Goal: Information Seeking & Learning: Learn about a topic

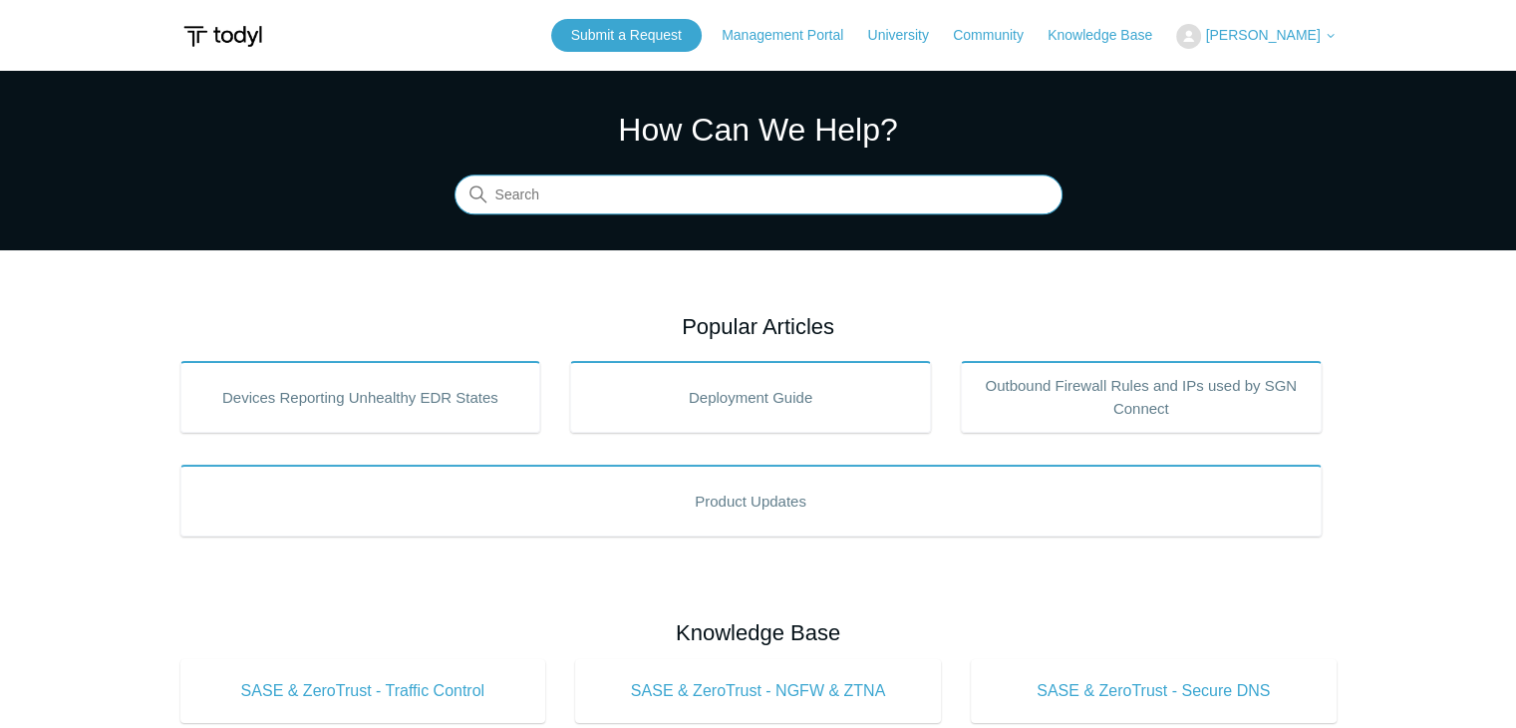
click at [679, 190] on input "Search" at bounding box center [759, 195] width 608 height 40
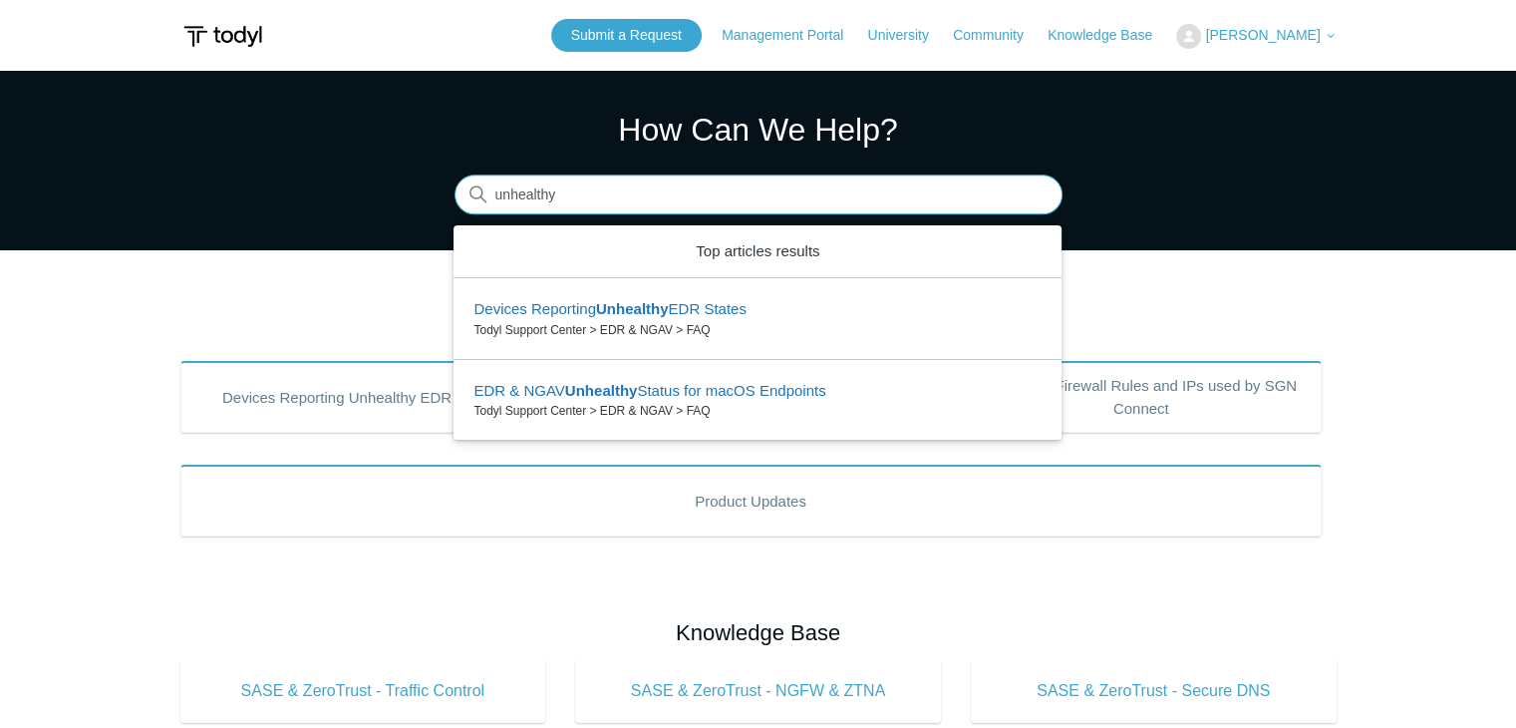
type input "unhealthy"
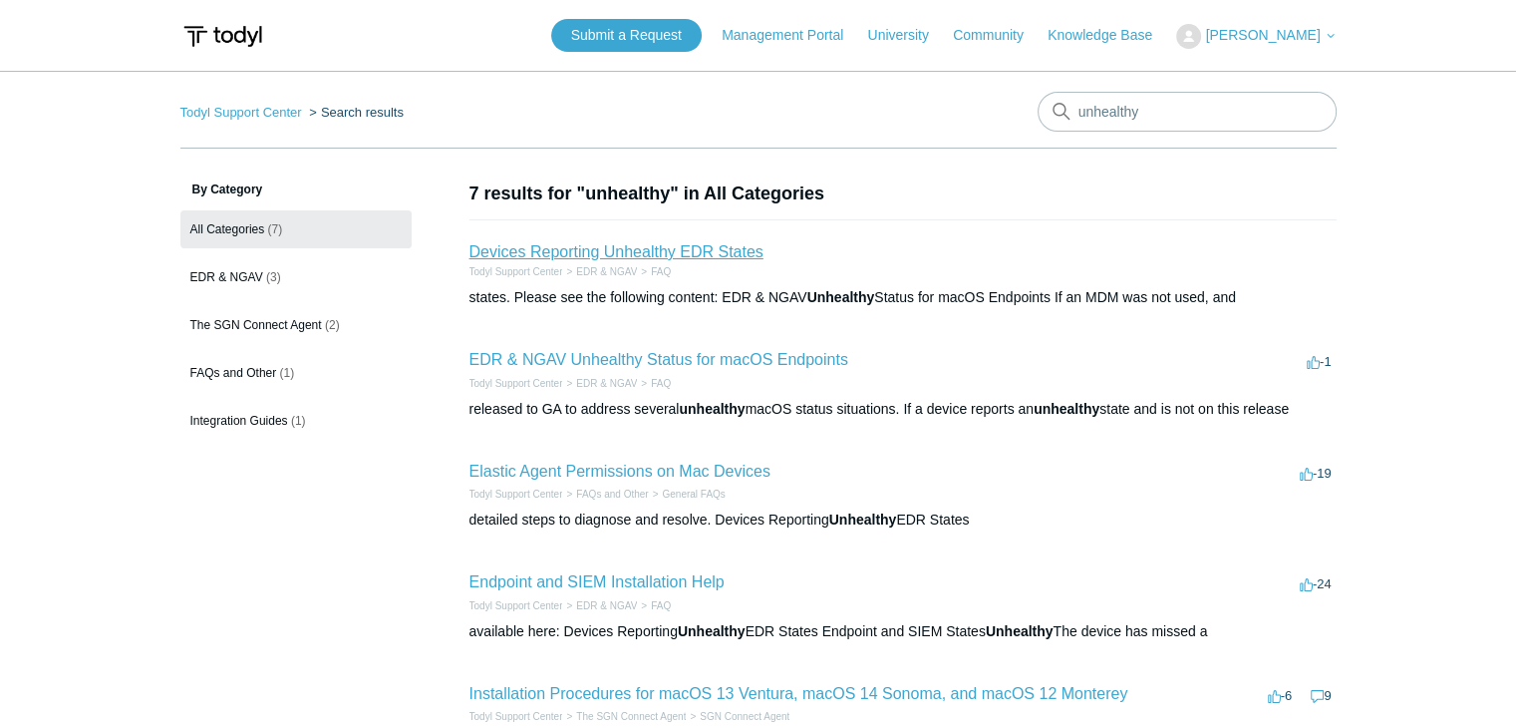
click at [653, 256] on link "Devices Reporting Unhealthy EDR States" at bounding box center [617, 251] width 294 height 17
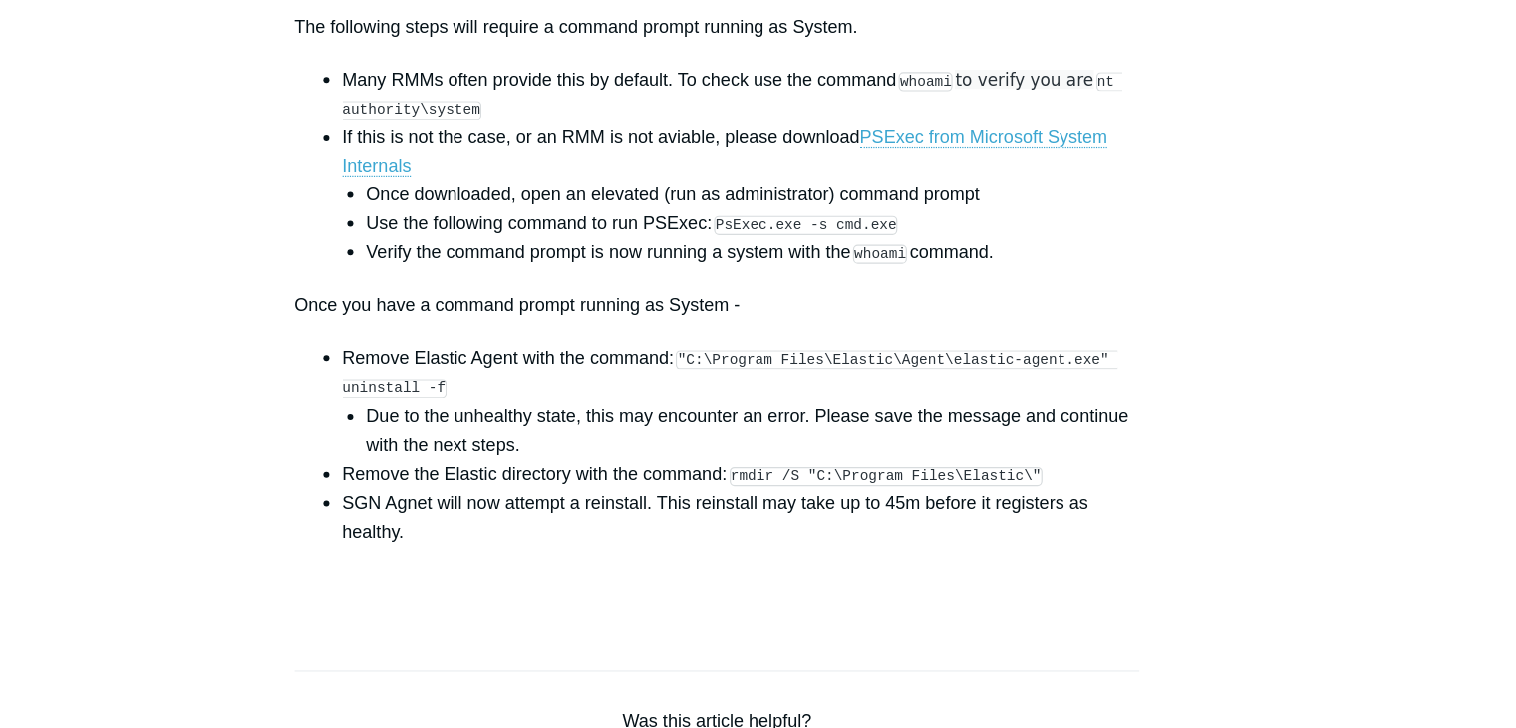
scroll to position [3006, 0]
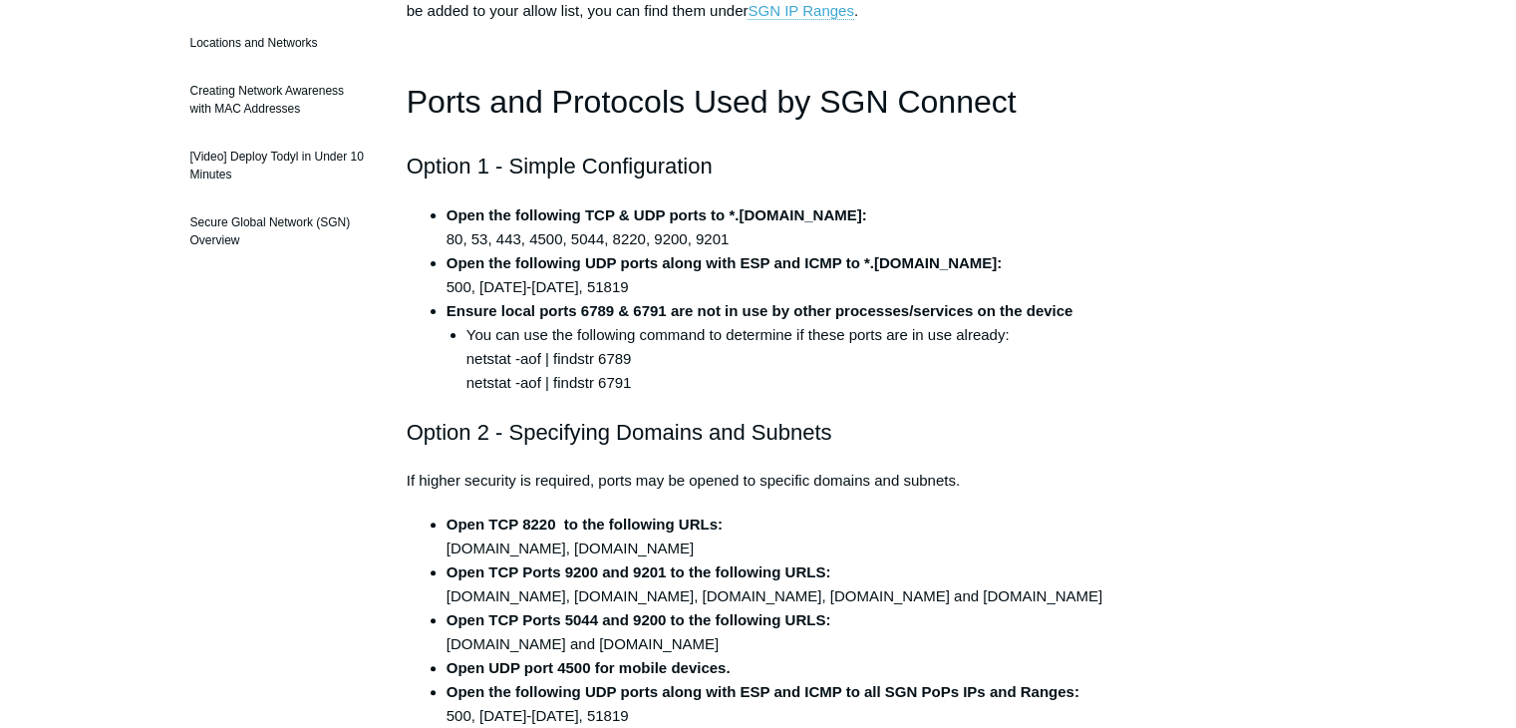
scroll to position [443, 0]
